Goal: Use online tool/utility: Utilize a website feature to perform a specific function

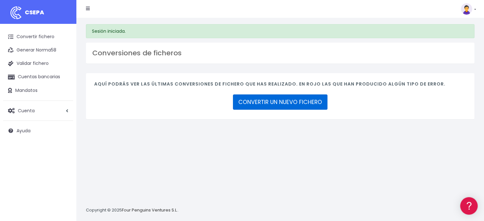
click at [270, 100] on link "CONVERTIR UN NUEVO FICHERO" at bounding box center [280, 102] width 95 height 15
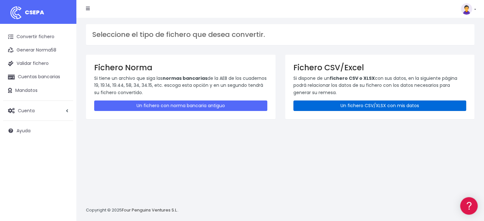
click at [358, 104] on link "Un fichero CSV/XLSX con mis datos" at bounding box center [380, 106] width 173 height 11
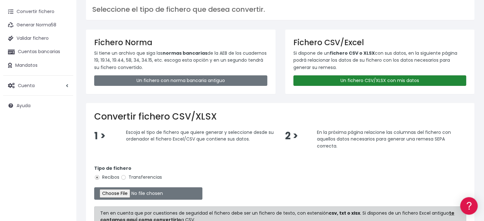
scroll to position [64, 0]
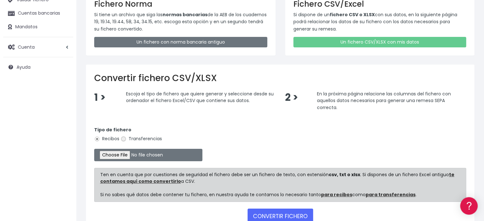
click at [124, 139] on input "Transferencias" at bounding box center [124, 139] width 6 height 6
radio input "true"
click at [122, 154] on input "file" at bounding box center [148, 155] width 108 height 12
type input "C:\fakepath\20250811 Entradas.csv"
click at [279, 212] on button "CONVERTIR FICHERO" at bounding box center [281, 216] width 66 height 15
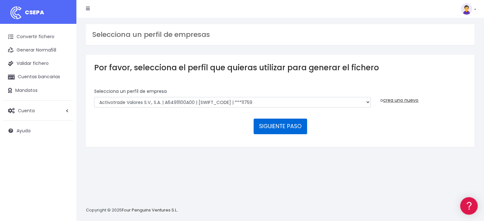
click at [293, 132] on button "SIGUIENTE PASO" at bounding box center [280, 126] width 53 height 15
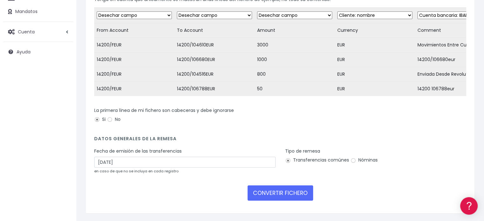
scroll to position [96, 0]
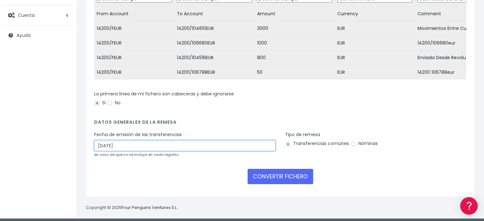
click at [138, 149] on input "14/08/2025" at bounding box center [184, 145] width 181 height 11
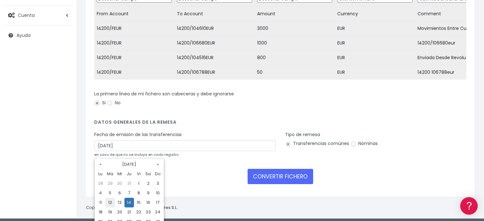
click at [109, 202] on td "12" at bounding box center [110, 203] width 10 height 10
type input "[DATE]"
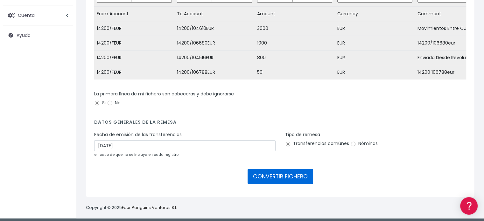
click at [284, 183] on button "CONVERTIR FICHERO" at bounding box center [281, 176] width 66 height 15
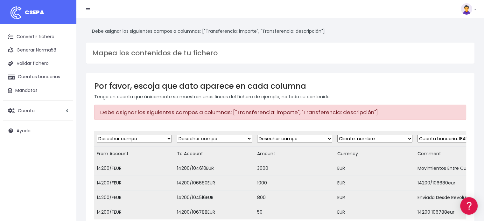
click at [89, 15] on link at bounding box center [88, 9] width 4 height 13
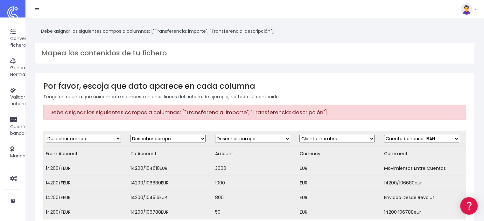
click at [405, 54] on div "Mapea los contenidos de tu fichero" at bounding box center [255, 53] width 440 height 21
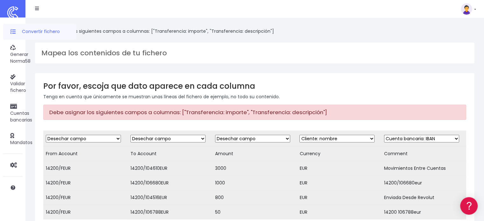
click at [19, 40] on ul "Convertir fichero Generar Norma58 Validar fichero Cuentas bancarias Mandatos Cu…" at bounding box center [41, 110] width 76 height 172
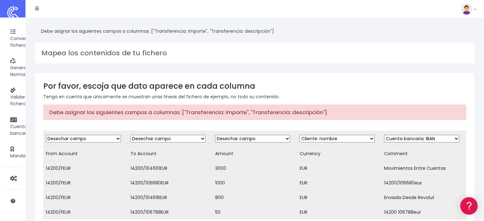
click at [38, 9] on icon at bounding box center [37, 8] width 4 height 4
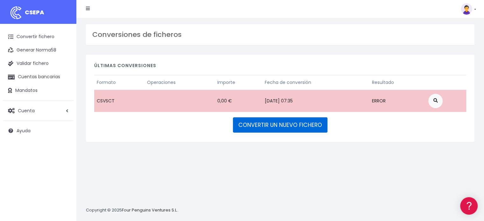
click at [283, 127] on link "CONVERTIR UN NUEVO FICHERO" at bounding box center [280, 124] width 95 height 15
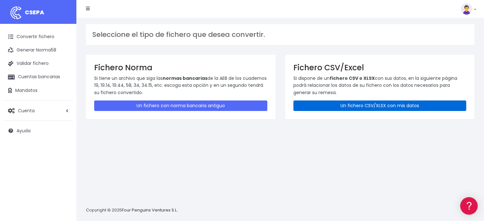
click at [374, 105] on link "Un fichero CSV/XLSX con mis datos" at bounding box center [380, 106] width 173 height 11
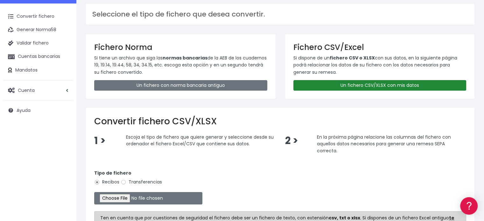
scroll to position [64, 0]
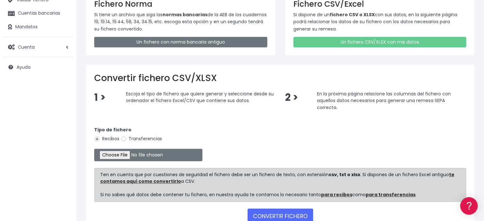
click at [129, 139] on label "Transferencias" at bounding box center [141, 139] width 41 height 7
click at [126, 139] on input "Transferencias" at bounding box center [124, 139] width 6 height 6
radio input "true"
click at [121, 156] on input "file" at bounding box center [148, 155] width 108 height 12
type input "C:\fakepath\transferencias-2025-08-11.csv"
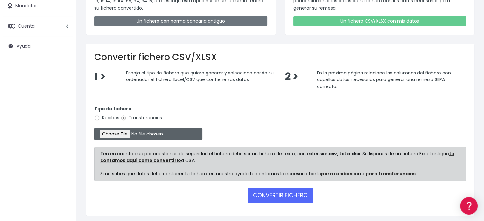
scroll to position [106, 0]
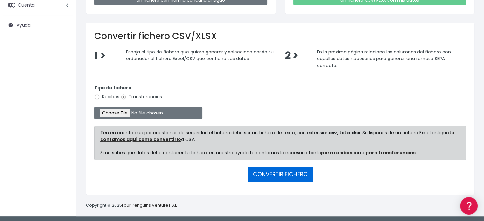
click at [289, 172] on button "CONVERTIR FICHERO" at bounding box center [281, 174] width 66 height 15
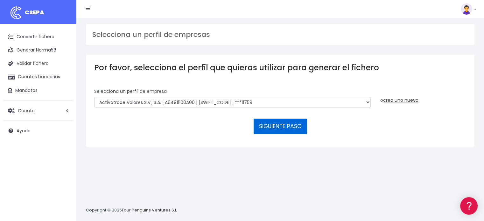
click at [287, 127] on button "SIGUIENTE PASO" at bounding box center [280, 126] width 53 height 15
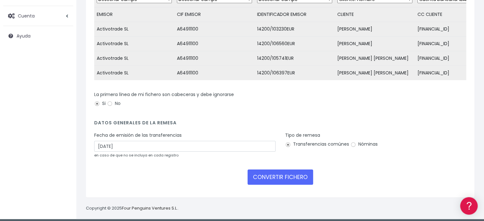
scroll to position [103, 0]
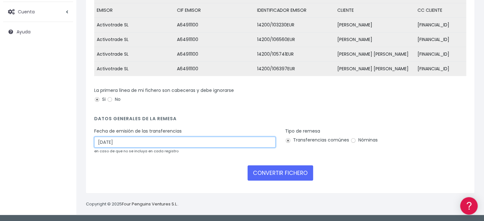
click at [122, 145] on input "14/08/2025" at bounding box center [184, 142] width 181 height 11
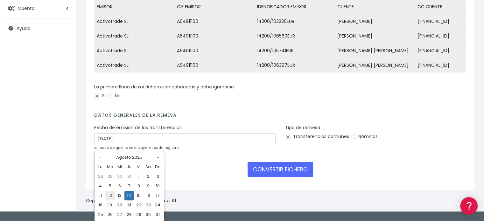
click at [107, 197] on td "12" at bounding box center [110, 196] width 10 height 10
type input "12/08/2025"
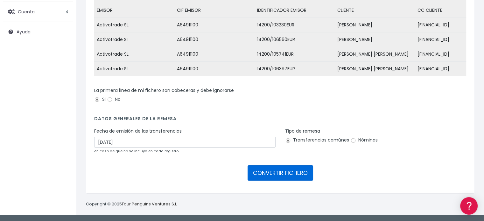
click at [291, 175] on button "CONVERTIR FICHERO" at bounding box center [281, 173] width 66 height 15
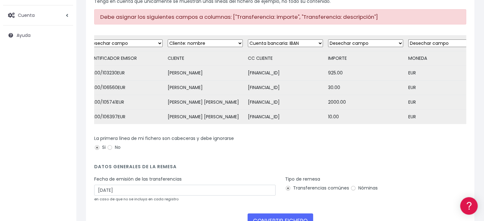
scroll to position [0, 191]
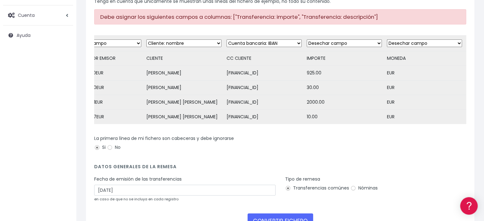
click at [323, 40] on select "Desechar campo Cliente: nombre Cliente: DNI Cliente: Email Cliente: referencia …" at bounding box center [344, 43] width 75 height 8
select select "amount"
click at [307, 39] on select "Desechar campo Cliente: nombre Cliente: DNI Cliente: Email Cliente: referencia …" at bounding box center [344, 43] width 75 height 8
click at [419, 42] on select "Desechar campo Cliente: nombre Cliente: DNI Cliente: Email Cliente: referencia …" at bounding box center [424, 43] width 75 height 8
click at [436, 192] on div "Tipo de remesa Transferencias comúnes Nóminas" at bounding box center [375, 185] width 181 height 18
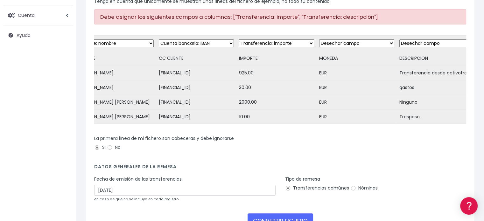
scroll to position [0, 264]
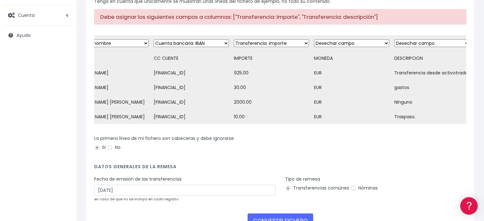
click at [404, 44] on select "Desechar campo Cliente: nombre Cliente: DNI Cliente: Email Cliente: referencia …" at bounding box center [431, 43] width 75 height 8
select select "description"
click at [394, 39] on select "Desechar campo Cliente: nombre Cliente: DNI Cliente: Email Cliente: referencia …" at bounding box center [431, 43] width 75 height 8
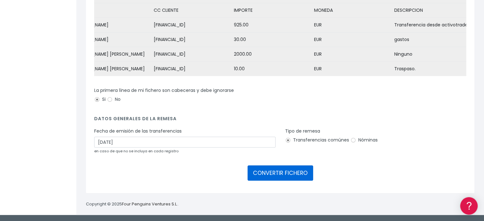
click at [275, 177] on button "CONVERTIR FICHERO" at bounding box center [281, 173] width 66 height 15
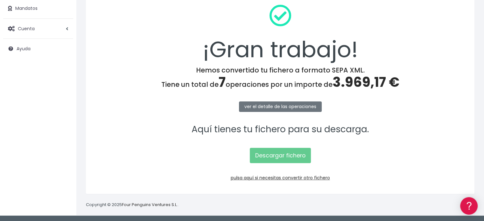
scroll to position [82, 0]
click at [273, 152] on link "Descargar fichero" at bounding box center [280, 155] width 61 height 15
click at [270, 109] on link "ver el detalle de las operaciones" at bounding box center [280, 106] width 83 height 11
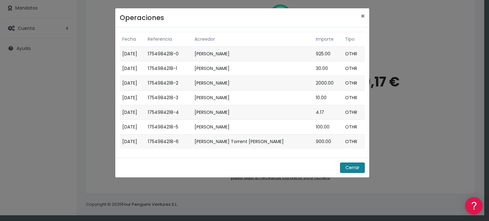
click at [349, 166] on button "Cerrar" at bounding box center [352, 168] width 25 height 11
